Goal: Information Seeking & Learning: Learn about a topic

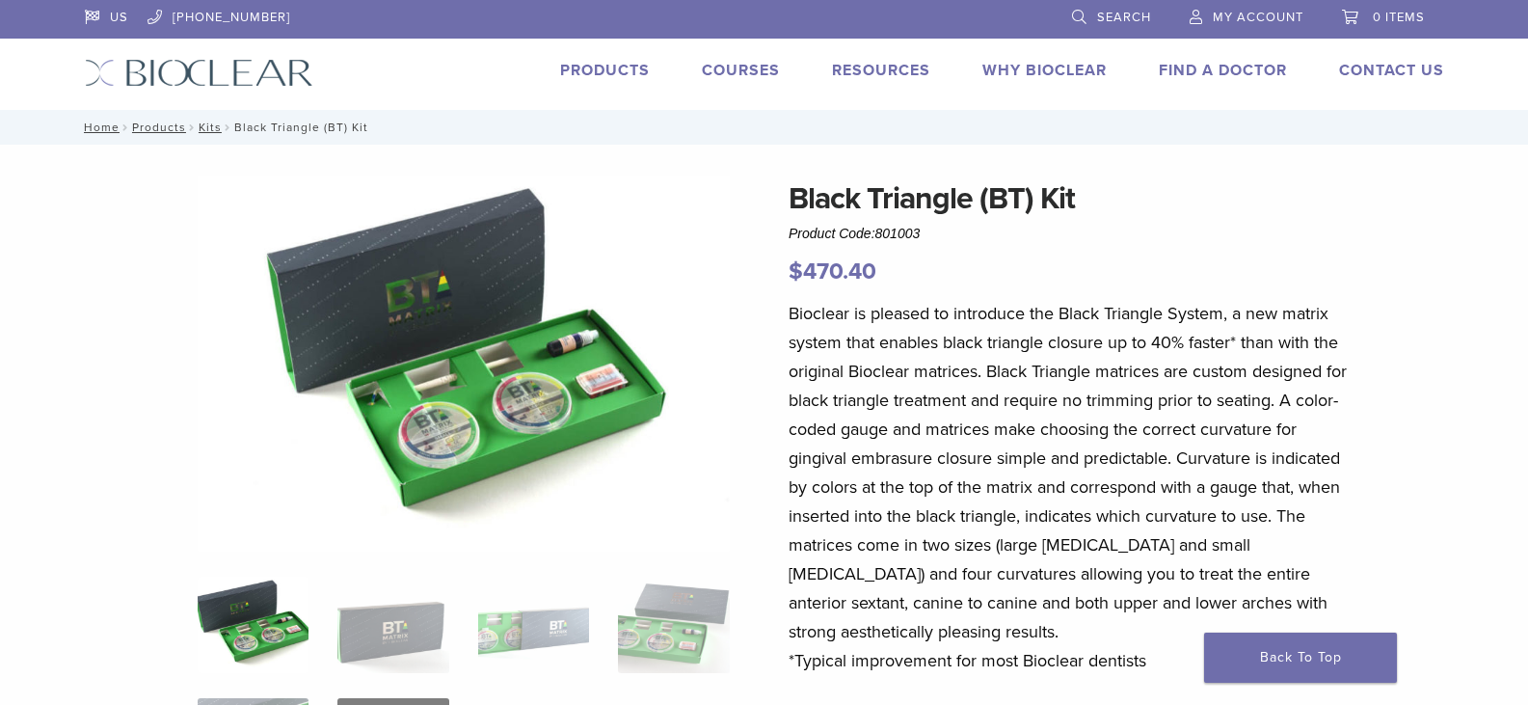
click at [1058, 67] on link "Why Bioclear" at bounding box center [1044, 70] width 124 height 19
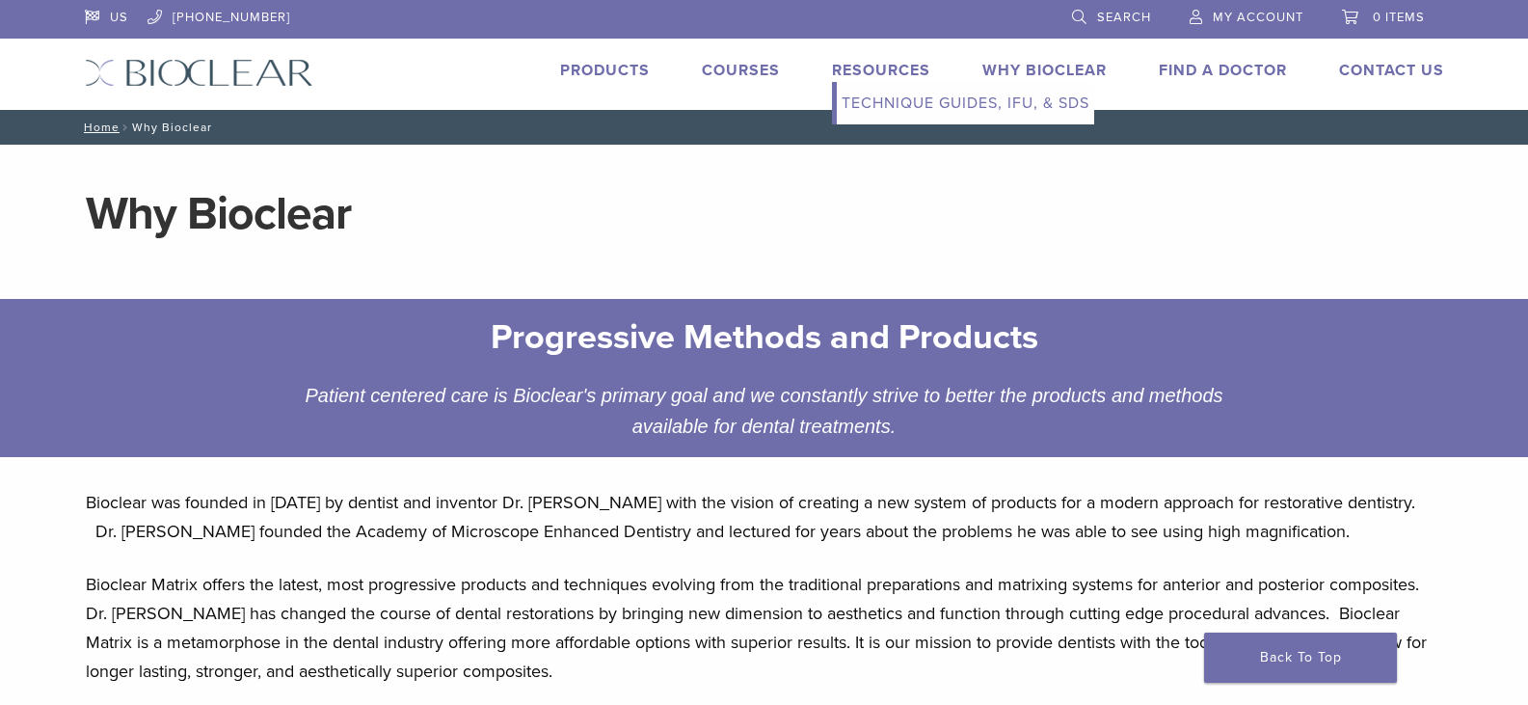
click at [857, 73] on link "Resources" at bounding box center [881, 70] width 98 height 19
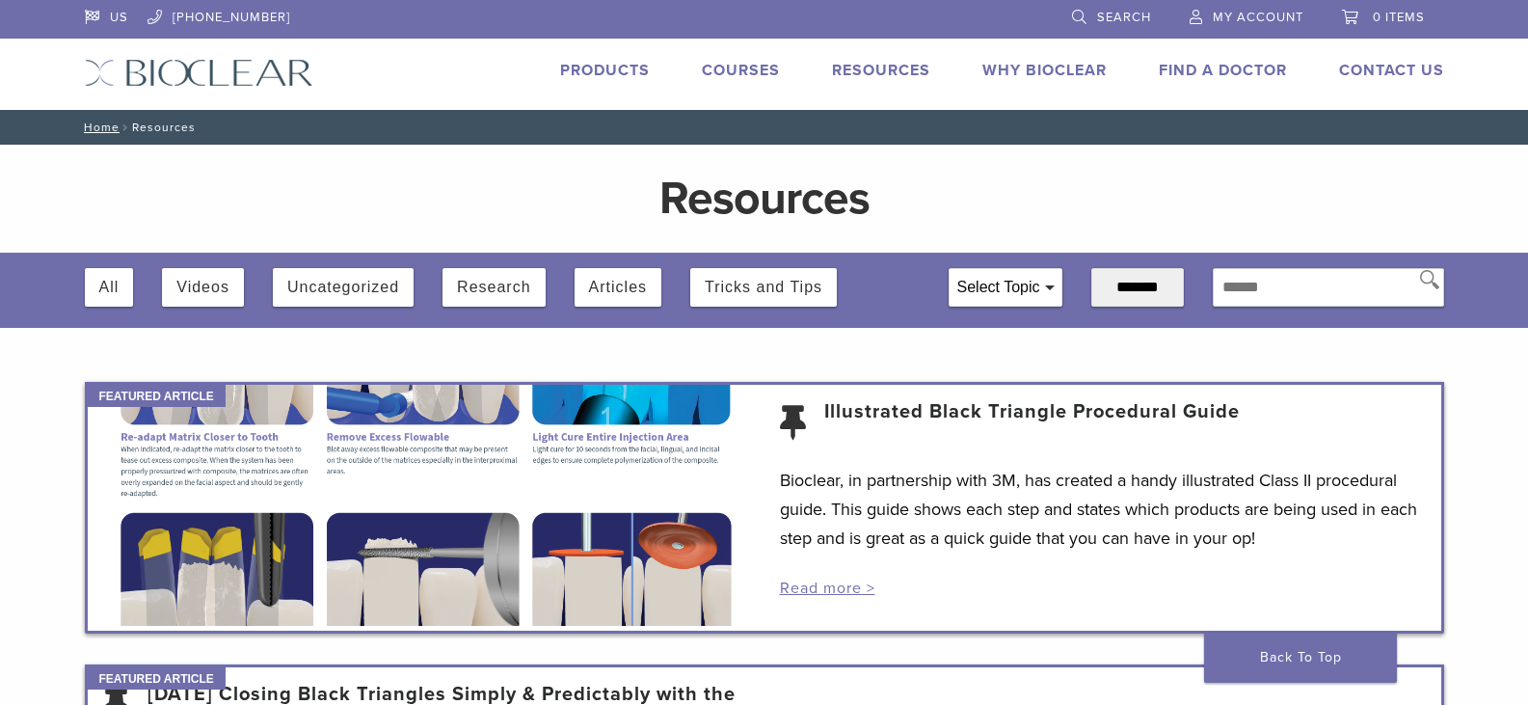
scroll to position [96, 0]
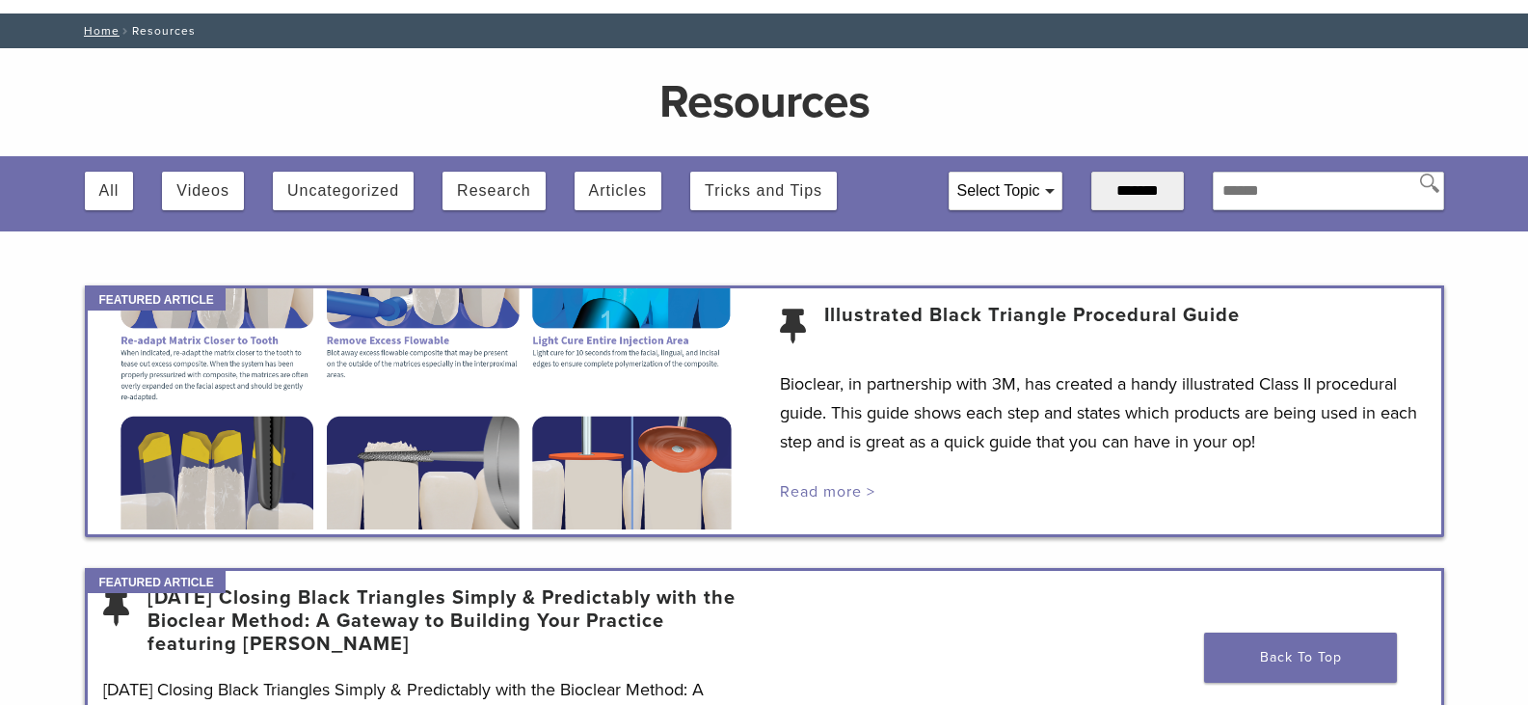
click at [833, 486] on link "Read more >" at bounding box center [827, 491] width 95 height 19
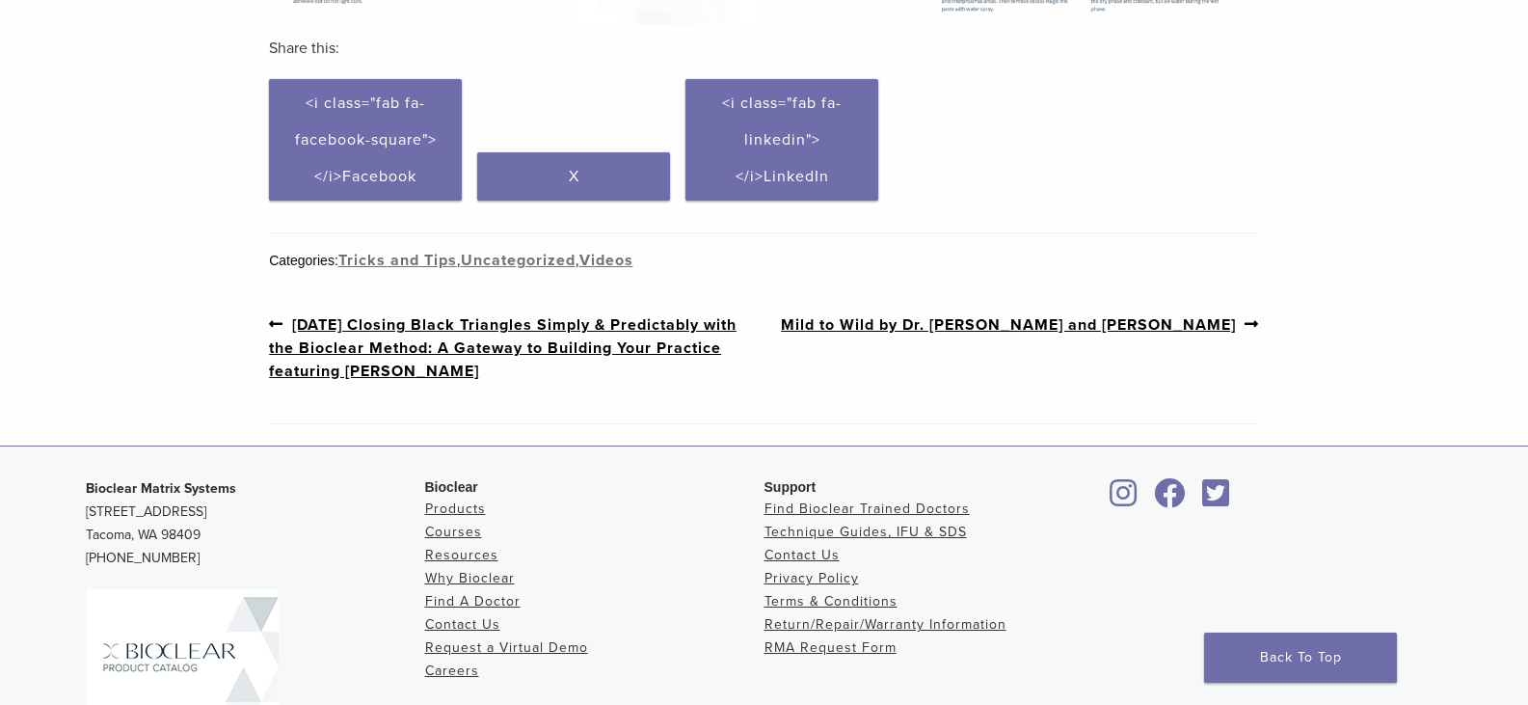
scroll to position [1060, 0]
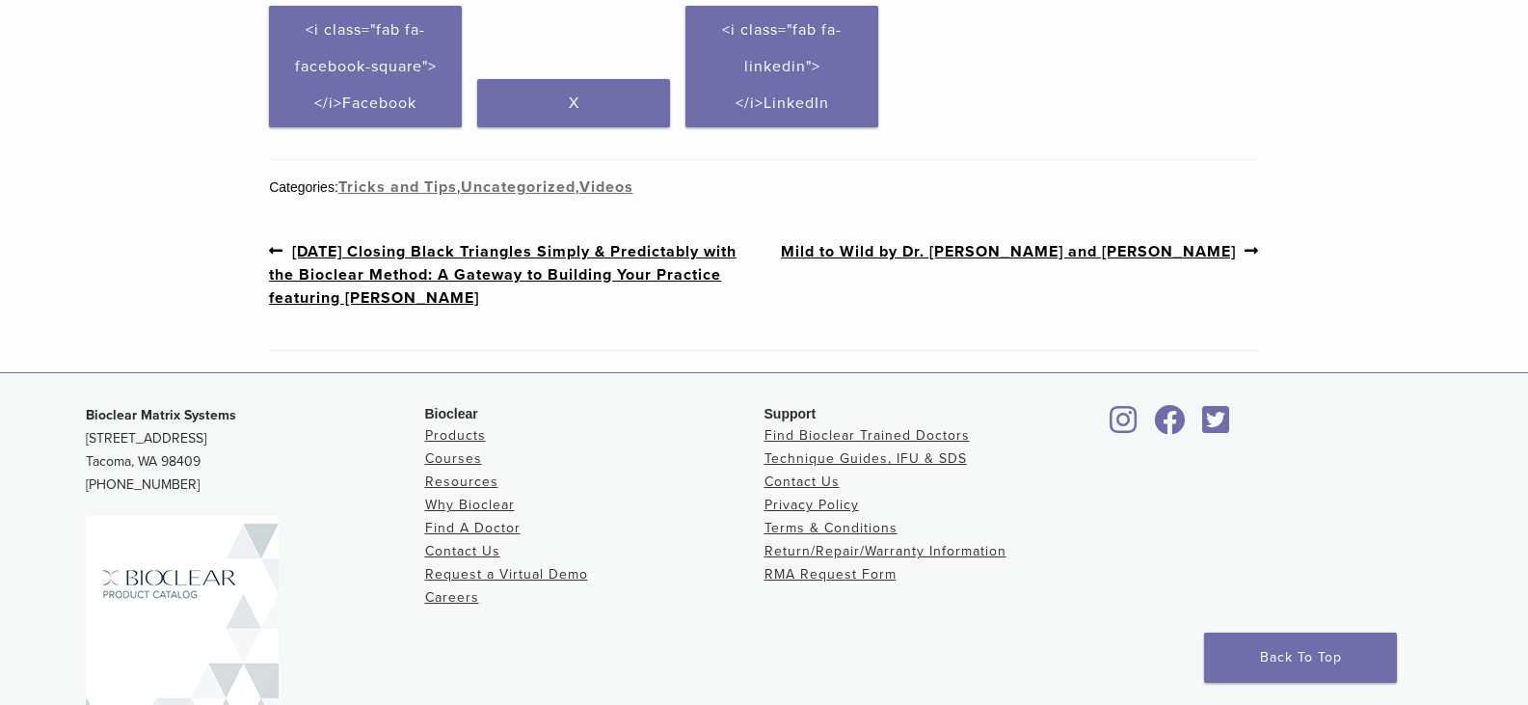
click at [411, 253] on link "Previous post: [DATE] Closing Black Triangles Simply & Predictably with the Bio…" at bounding box center [516, 274] width 495 height 70
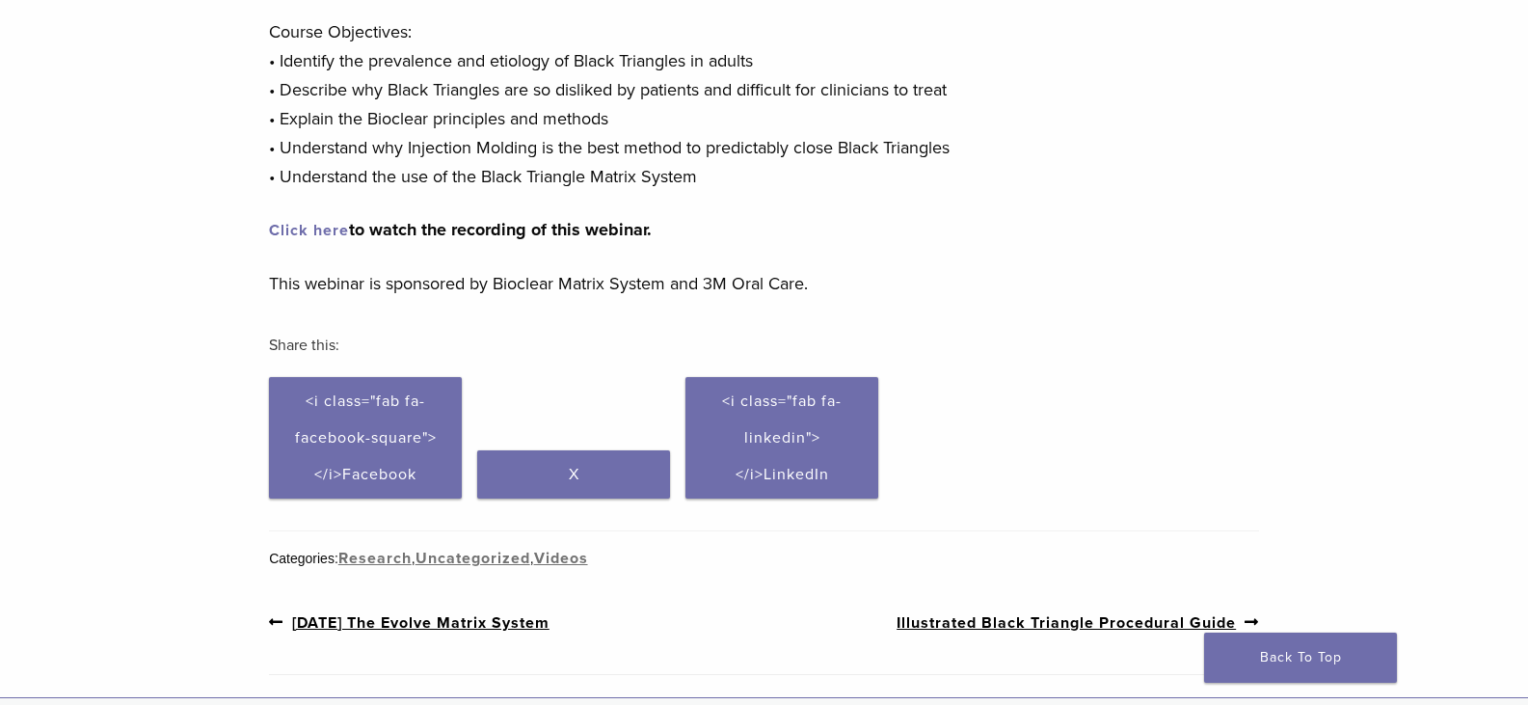
scroll to position [324, 0]
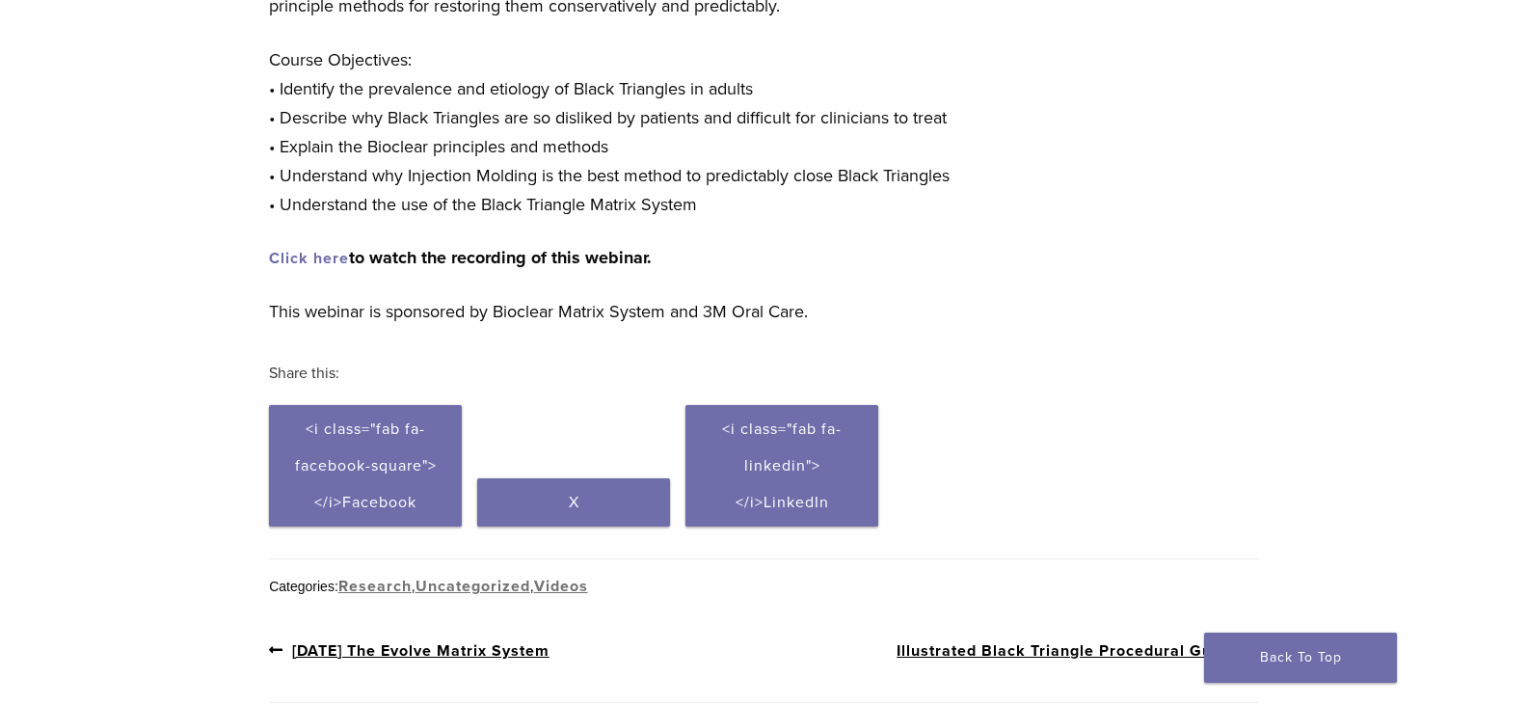
click at [337, 258] on link "Click here" at bounding box center [309, 258] width 80 height 19
